Goal: Task Accomplishment & Management: Manage account settings

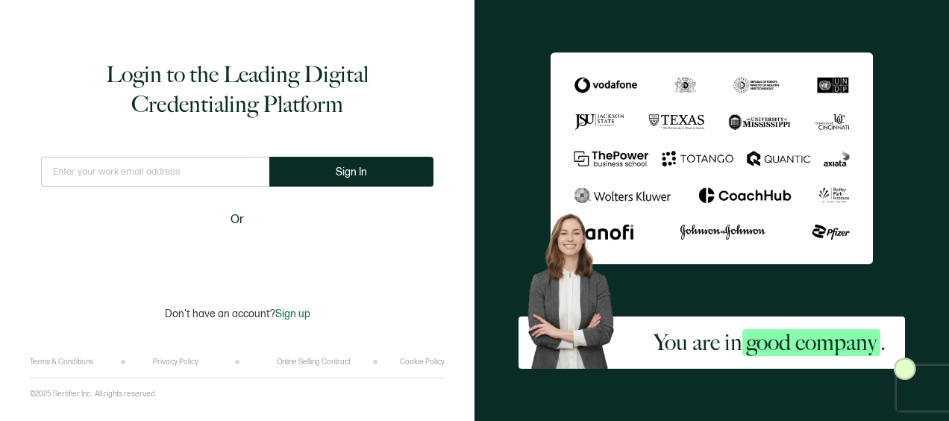
click at [107, 172] on input "text" at bounding box center [155, 172] width 228 height 30
type input "[EMAIL_ADDRESS][DOMAIN_NAME]"
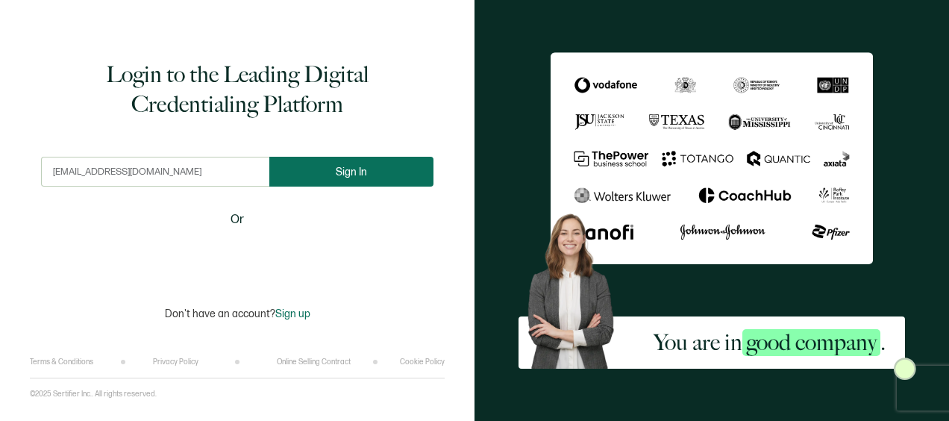
click at [331, 178] on button "Sign In" at bounding box center [351, 172] width 164 height 30
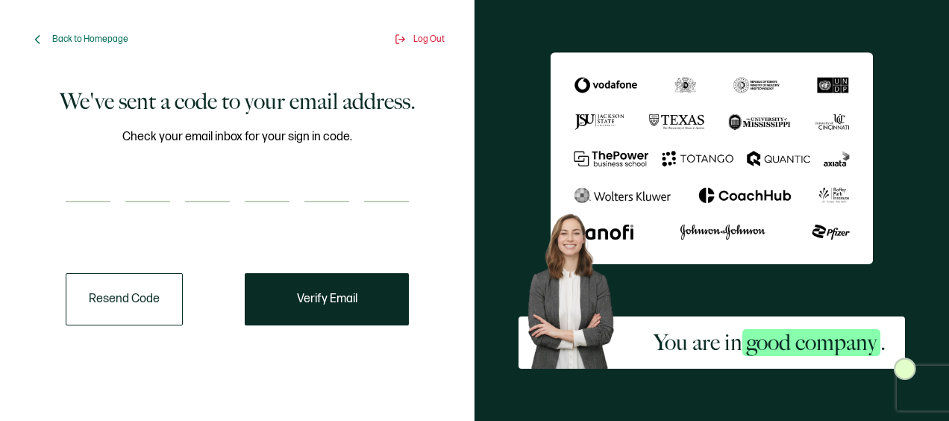
click at [146, 284] on button "Resend Code" at bounding box center [124, 299] width 117 height 52
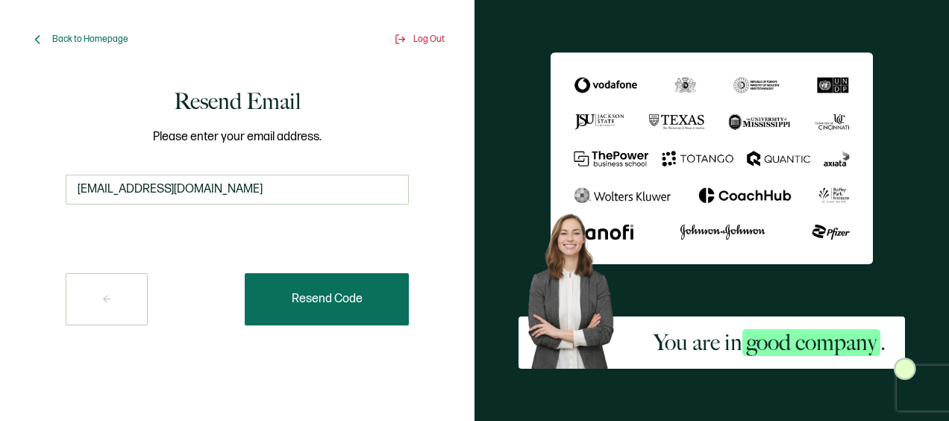
click at [357, 306] on button "Resend Code" at bounding box center [327, 299] width 164 height 52
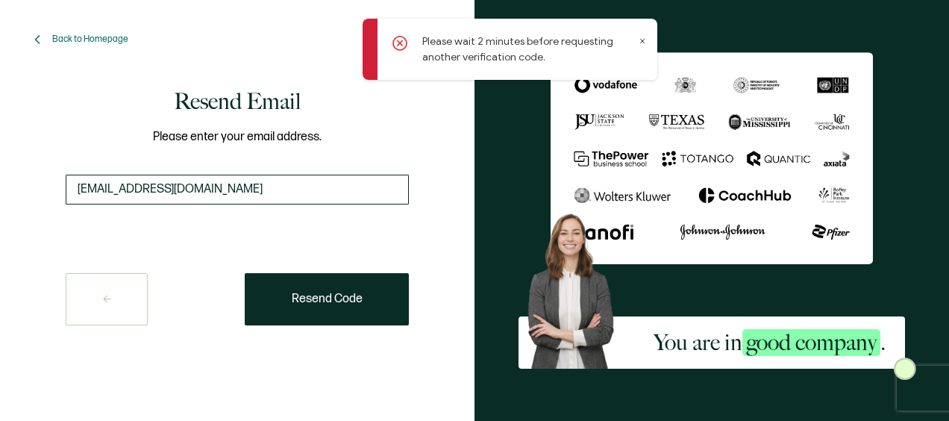
click at [216, 185] on input "[EMAIL_ADDRESS][DOMAIN_NAME]" at bounding box center [237, 190] width 343 height 30
click at [79, 38] on span "Back to Homepage" at bounding box center [90, 39] width 76 height 11
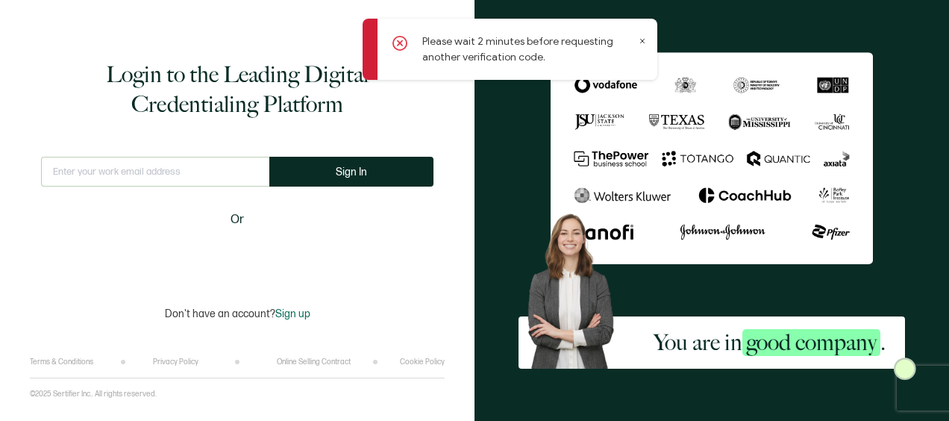
click at [210, 178] on input "text" at bounding box center [155, 172] width 228 height 30
type input "[EMAIL_ADDRESS][DOMAIN_NAME]"
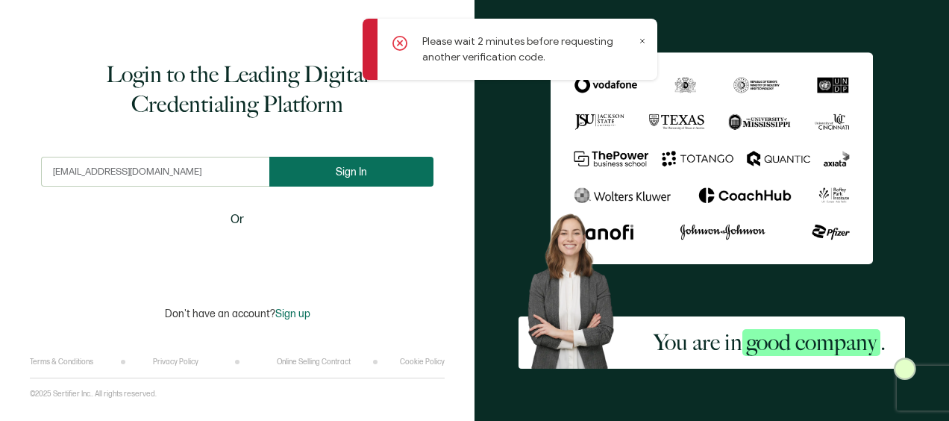
click at [308, 171] on button "Sign In" at bounding box center [351, 172] width 164 height 30
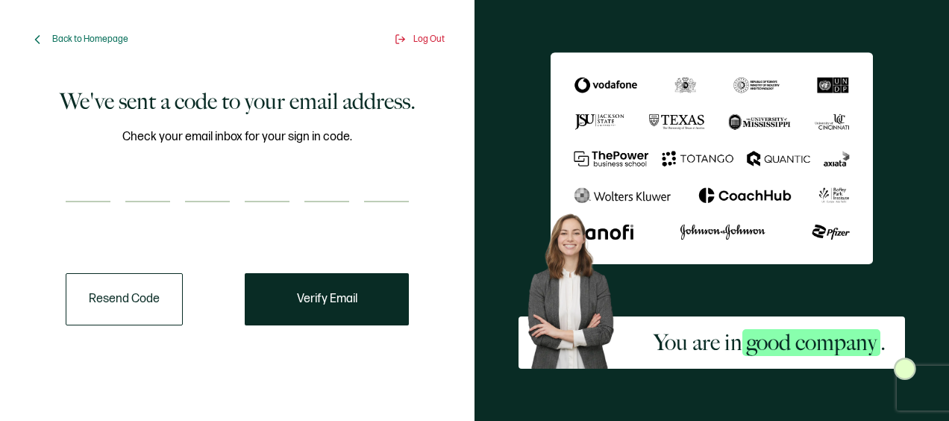
click at [107, 182] on input "number" at bounding box center [88, 187] width 45 height 30
paste input "9"
type input "9"
type input "2"
type input "5"
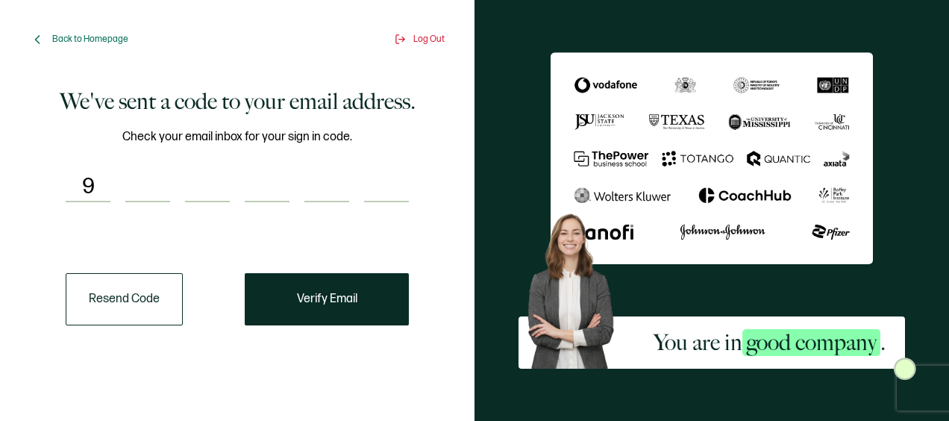
type input "3"
type input "8"
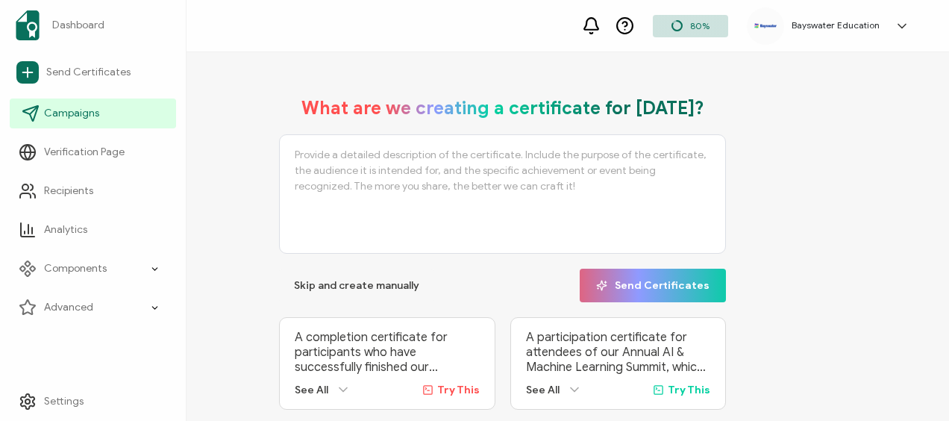
click at [81, 110] on span "Campaigns" at bounding box center [71, 113] width 55 height 15
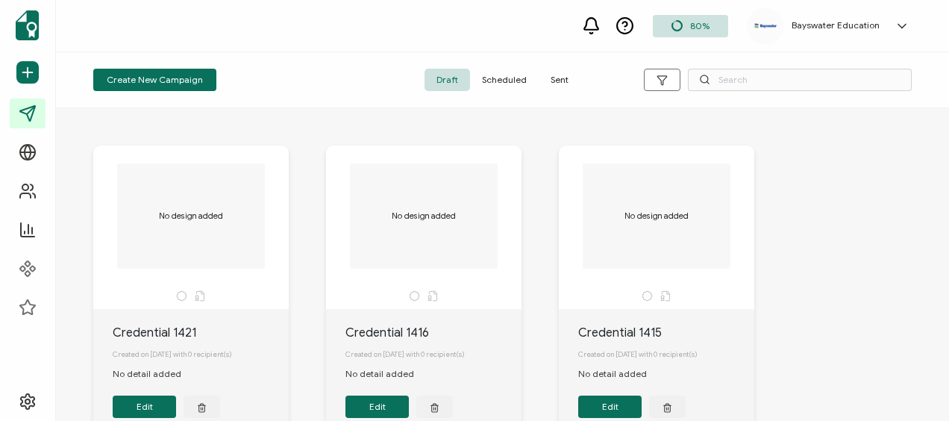
click at [505, 78] on span "Scheduled" at bounding box center [504, 80] width 69 height 22
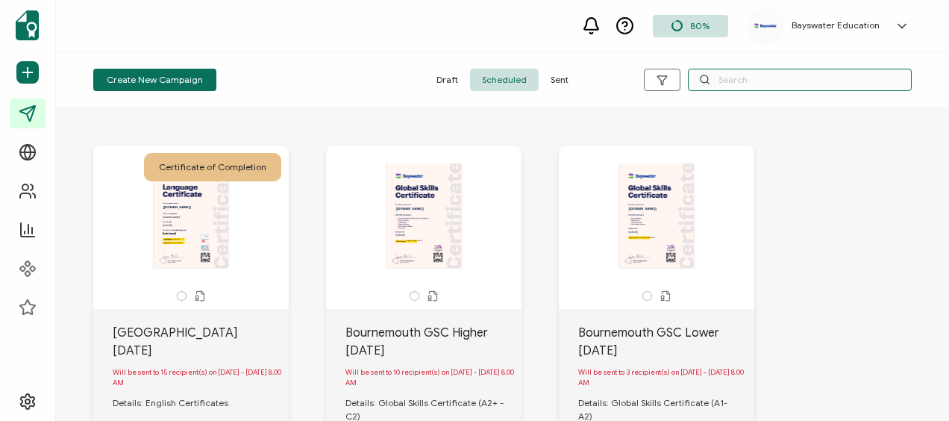
click at [737, 84] on input "text" at bounding box center [800, 80] width 224 height 22
type input "[GEOGRAPHIC_DATA]"
